Goal: Task Accomplishment & Management: Use online tool/utility

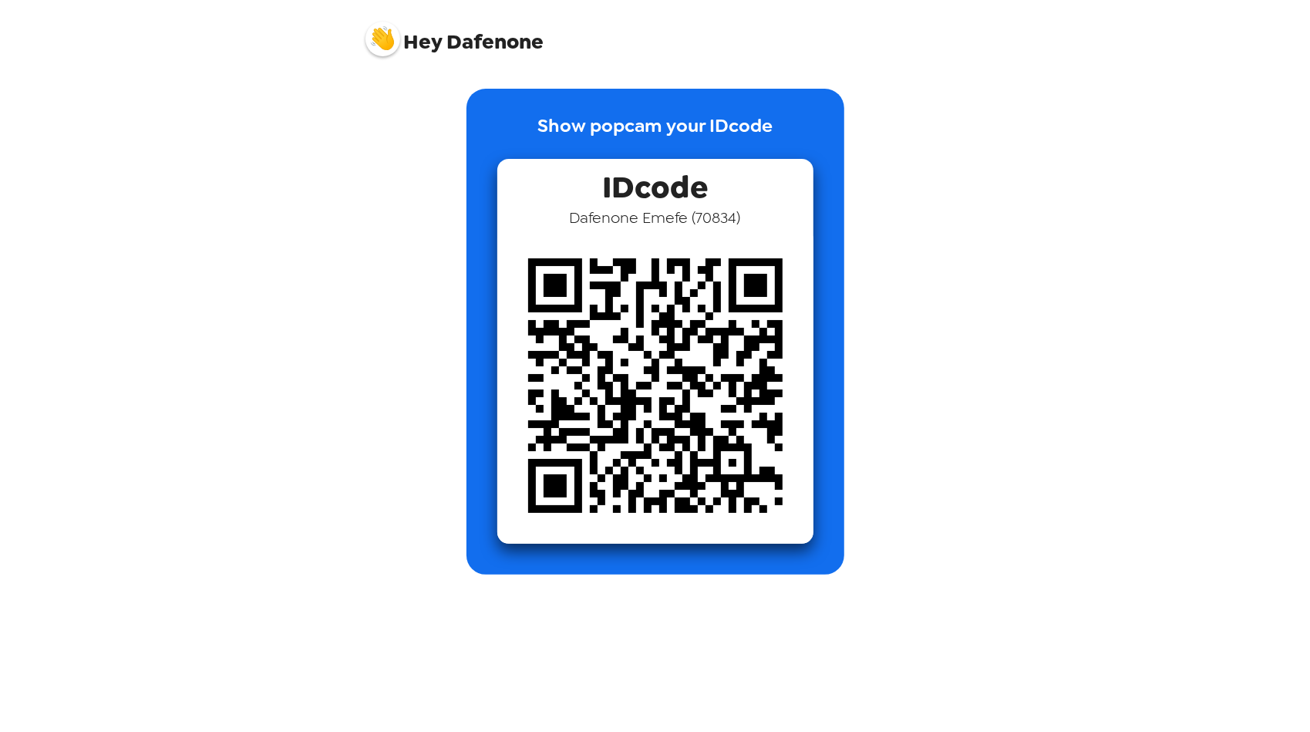
click at [407, 162] on div "Show popcam your IDcode IDcode Dafenone Emefe ( 70834 )" at bounding box center [656, 332] width 586 height 486
click at [686, 290] on img at bounding box center [655, 386] width 316 height 316
click at [636, 125] on p "Show popcam your IDcode" at bounding box center [655, 135] width 235 height 47
